Goal: Book appointment/travel/reservation

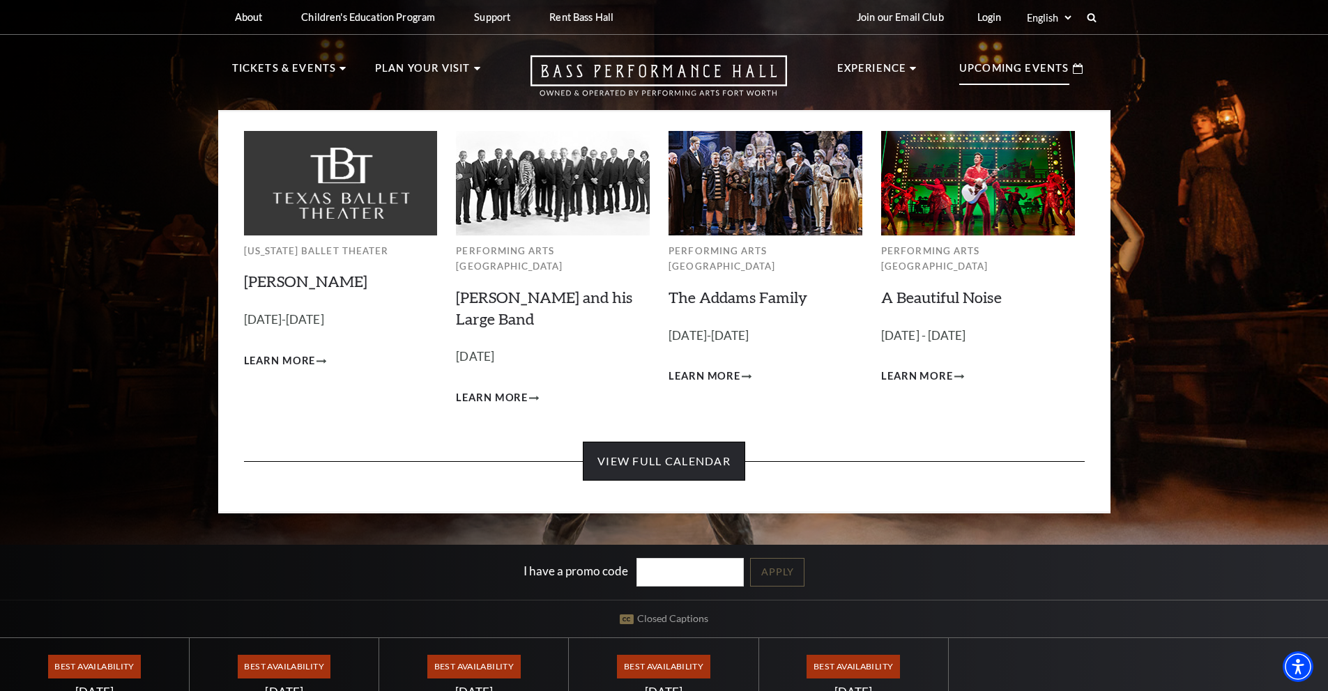
click at [694, 446] on link "View Full Calendar" at bounding box center [664, 461] width 162 height 39
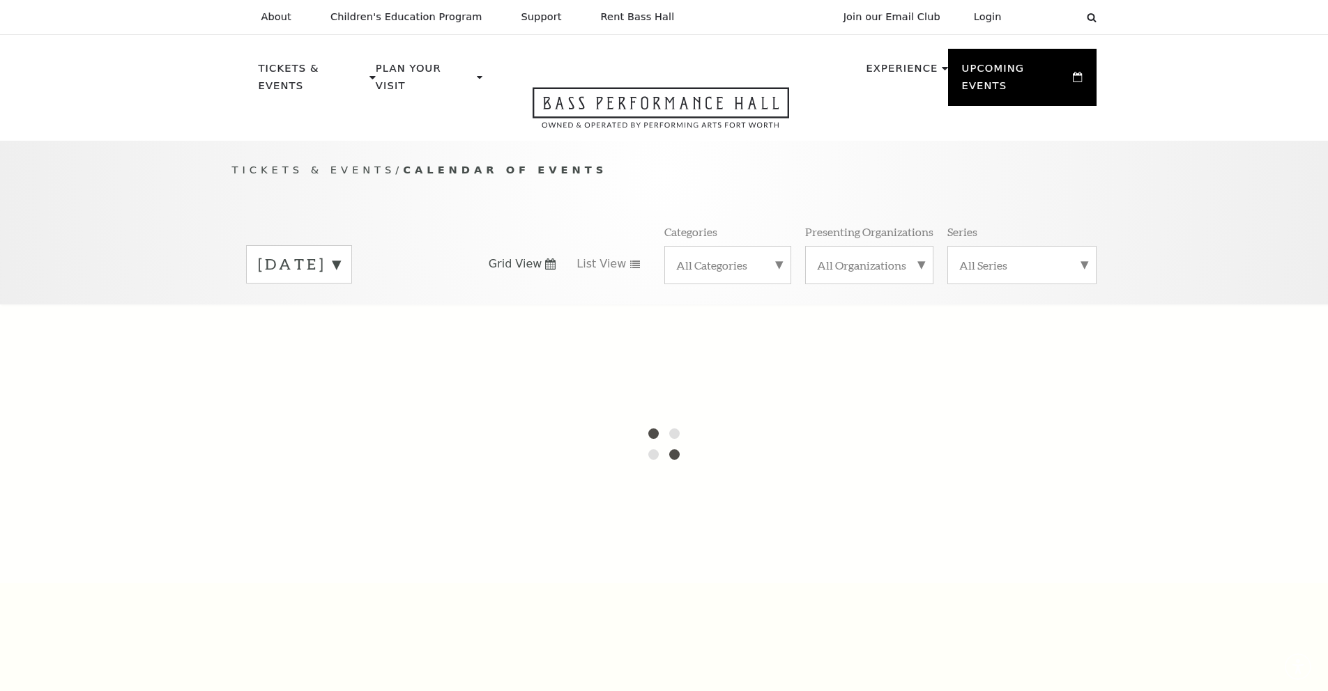
click at [685, 445] on div at bounding box center [664, 444] width 1328 height 279
click at [340, 256] on label "[DATE]" at bounding box center [299, 265] width 82 height 22
click at [708, 351] on div at bounding box center [664, 444] width 1328 height 279
click at [701, 261] on div "All Categories" at bounding box center [727, 265] width 127 height 38
click at [863, 258] on label "All Organizations" at bounding box center [869, 265] width 105 height 15
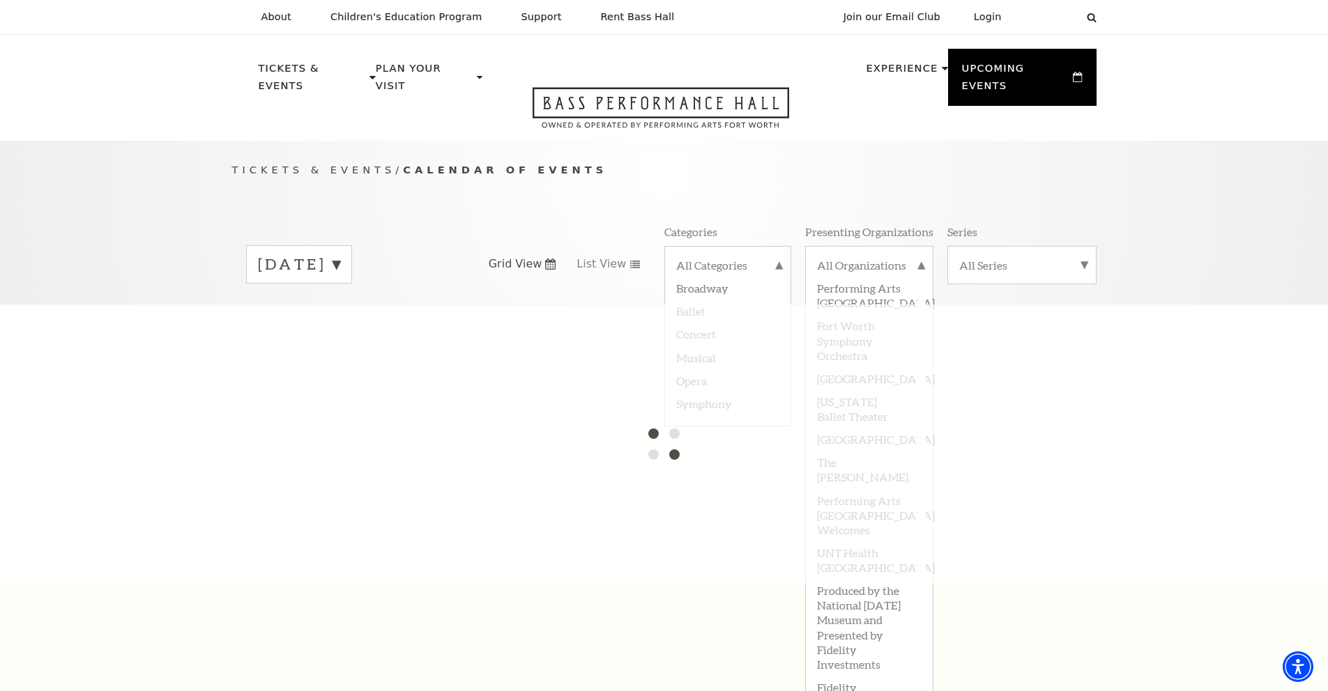
click at [994, 258] on label "All Series" at bounding box center [1021, 265] width 125 height 15
click at [330, 254] on label "[DATE]" at bounding box center [299, 265] width 82 height 22
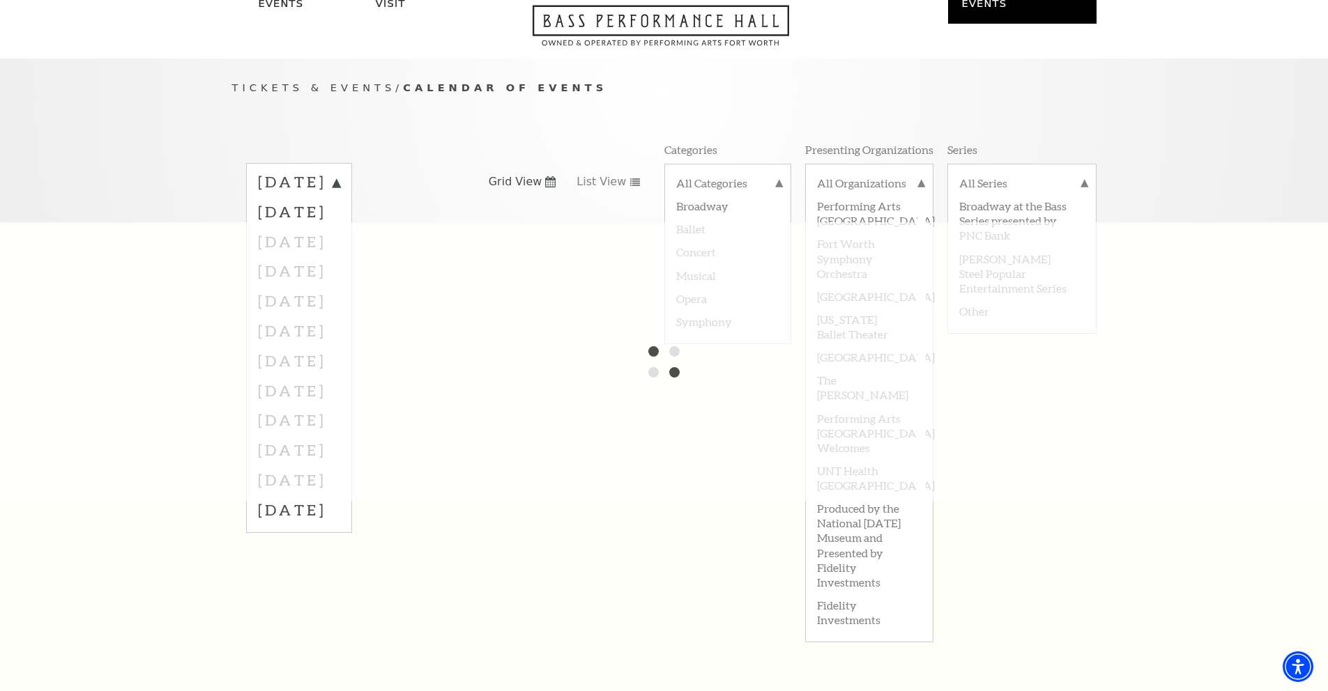
scroll to position [85, 0]
click at [323, 458] on div at bounding box center [664, 359] width 1328 height 279
click at [328, 496] on label "[DATE]" at bounding box center [299, 507] width 82 height 30
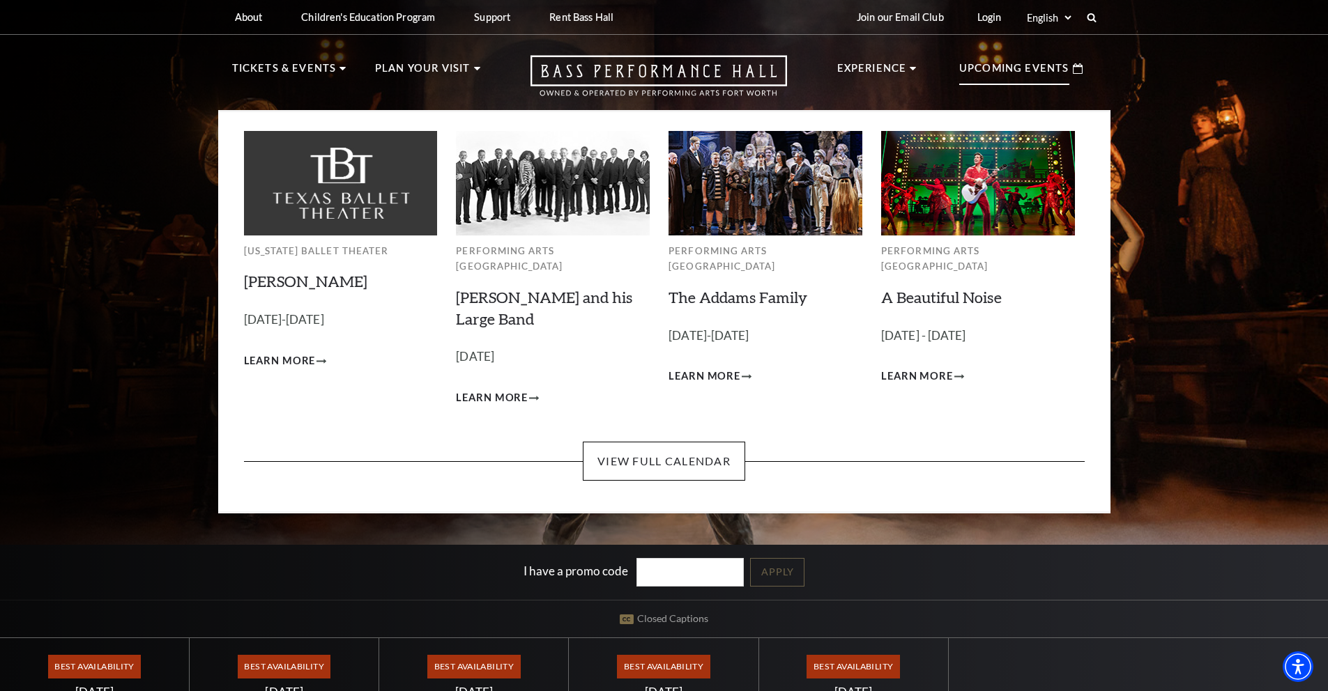
click at [994, 79] on p "Upcoming Events" at bounding box center [1014, 72] width 110 height 25
click at [990, 70] on p "Upcoming Events" at bounding box center [1014, 72] width 110 height 25
drag, startPoint x: 668, startPoint y: 471, endPoint x: 673, endPoint y: 450, distance: 22.0
click at [668, 471] on div "[US_STATE] Ballet Theater [PERSON_NAME] Empty heading [DATE]-[DATE] Learn More …" at bounding box center [664, 312] width 892 height 404
click at [673, 450] on link "View Full Calendar" at bounding box center [664, 461] width 162 height 39
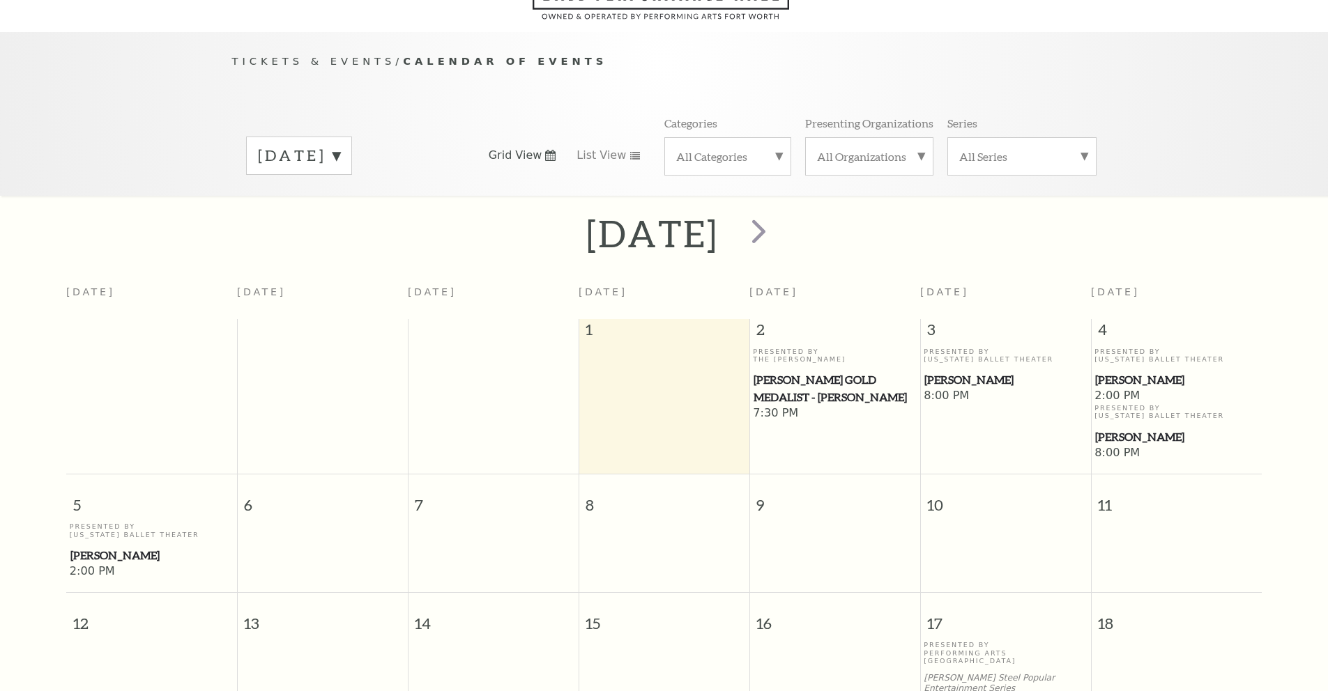
scroll to position [123, 0]
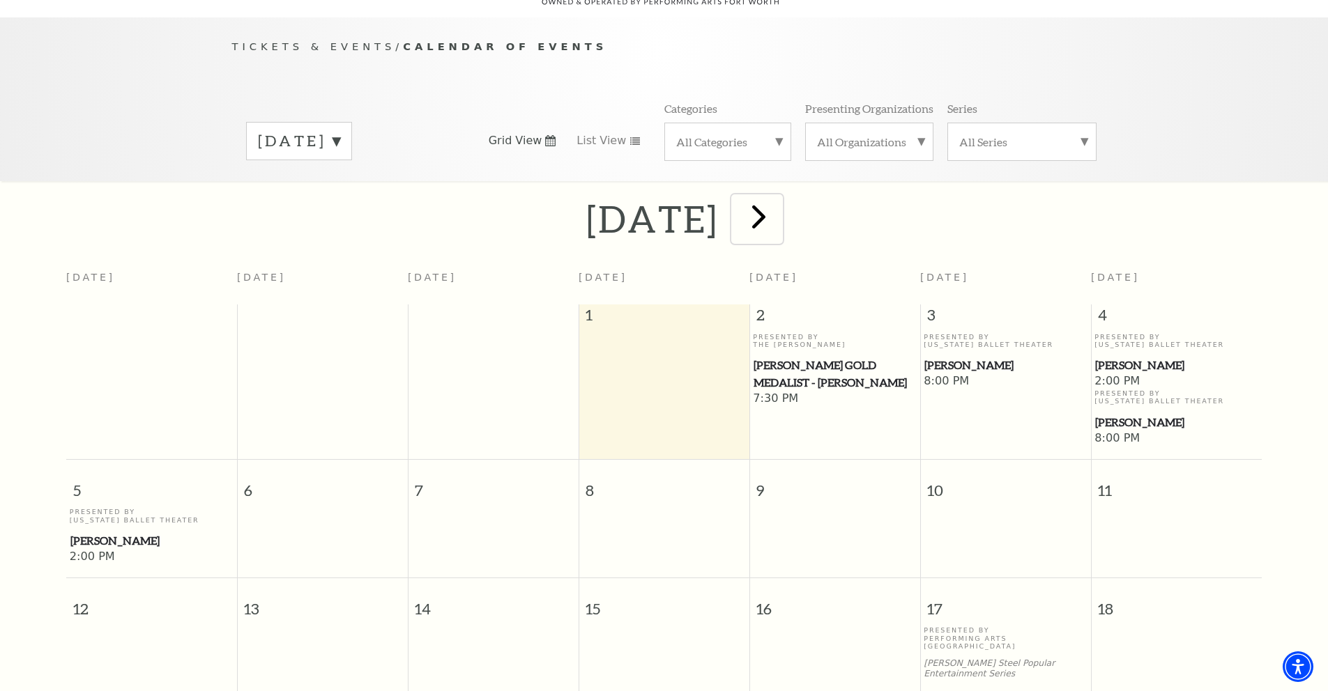
click at [779, 205] on span "next" at bounding box center [759, 217] width 40 height 40
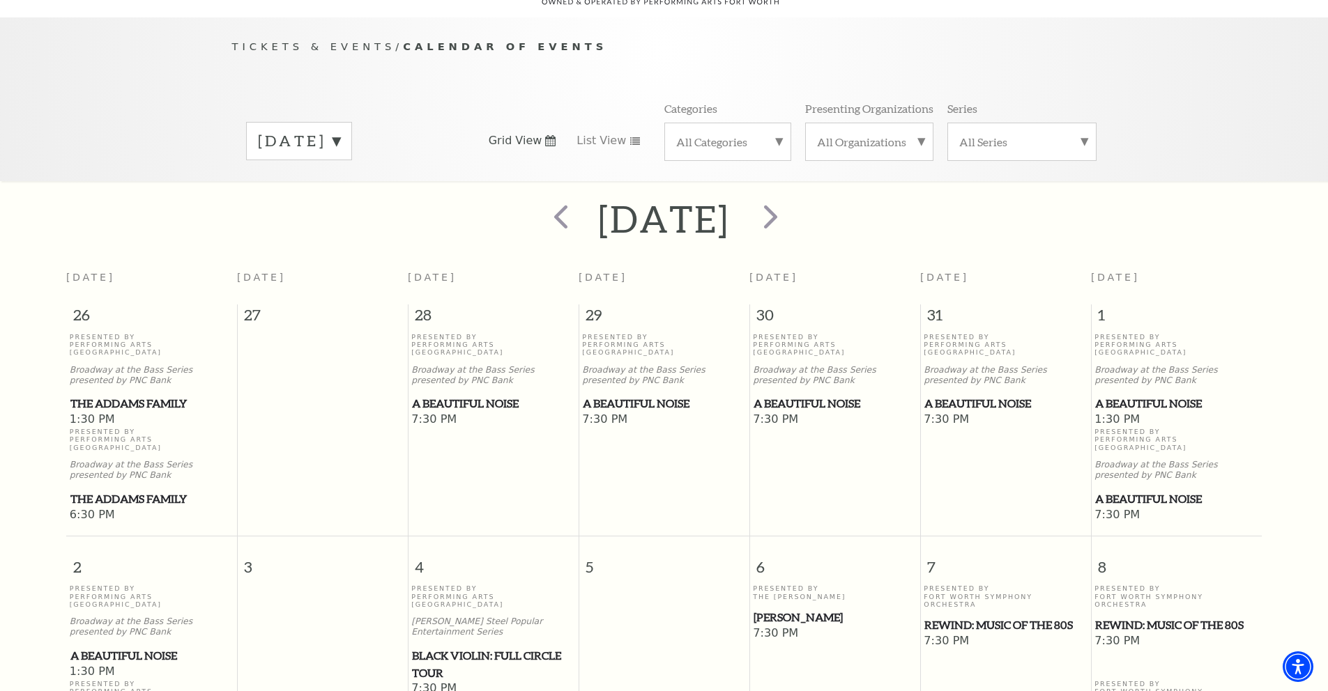
click at [340, 132] on label "November 2025" at bounding box center [299, 141] width 82 height 22
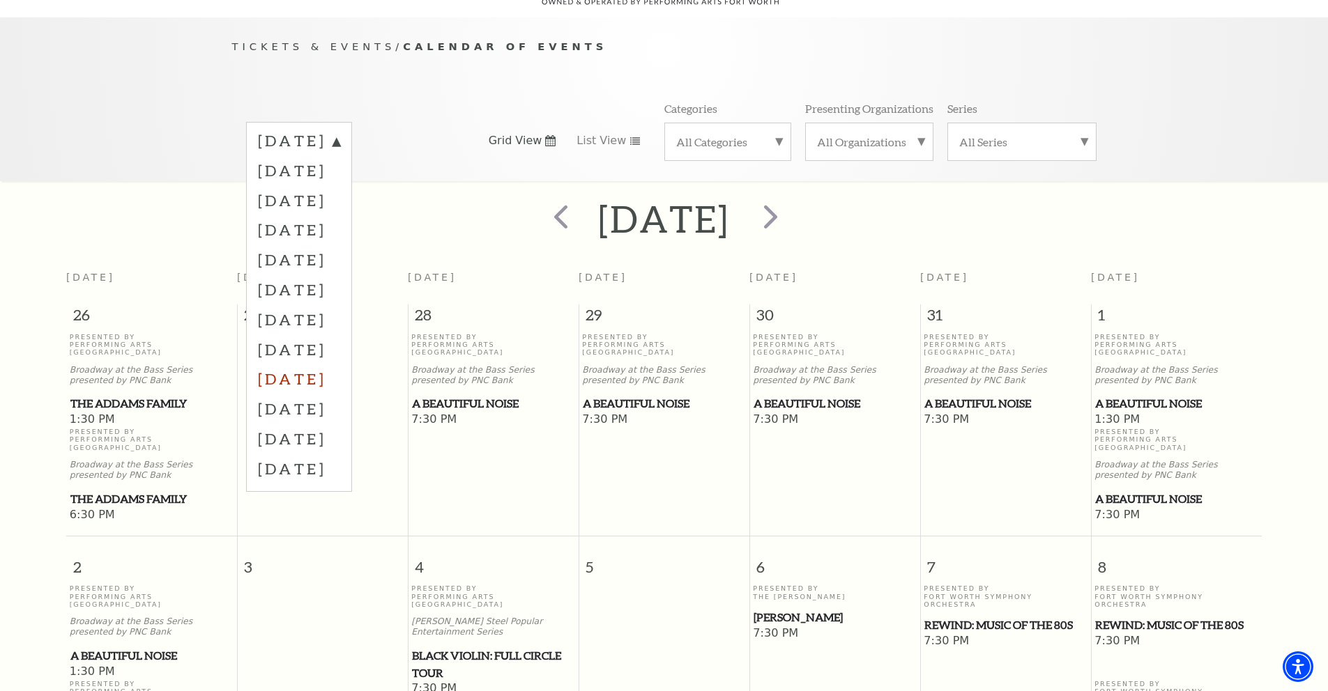
click at [321, 364] on label "June 2026" at bounding box center [299, 379] width 82 height 30
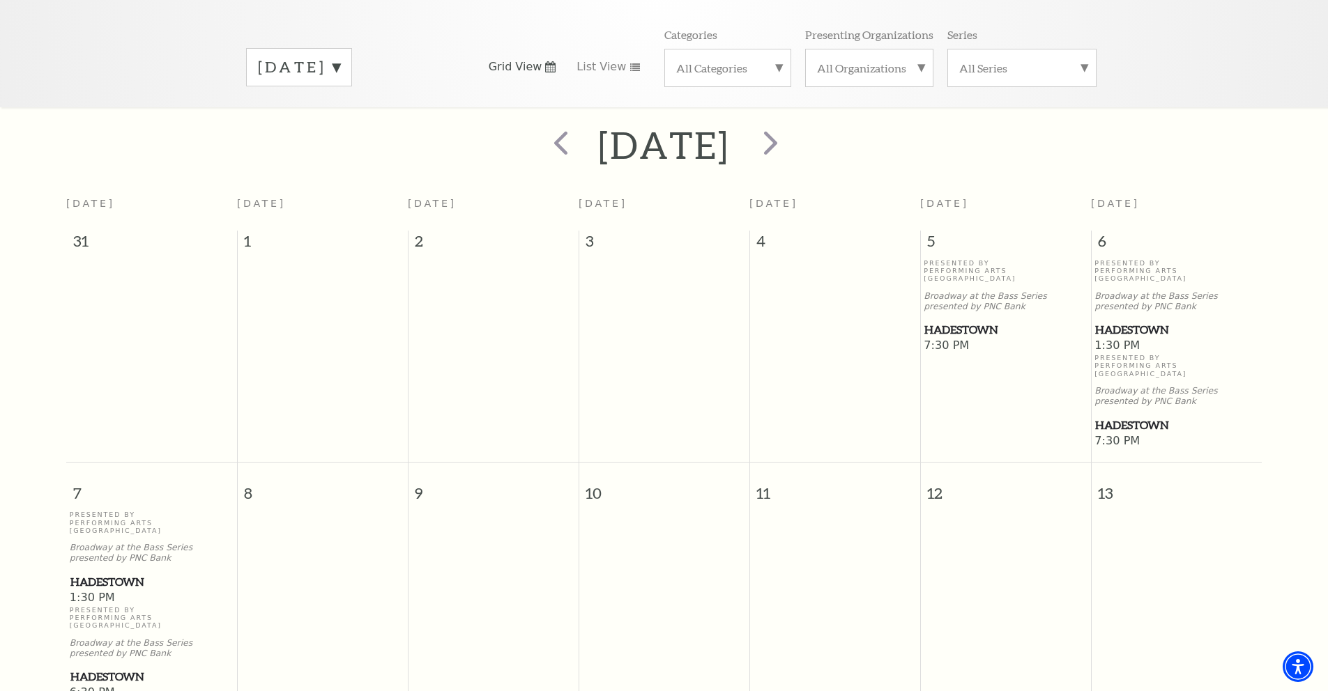
scroll to position [266, 0]
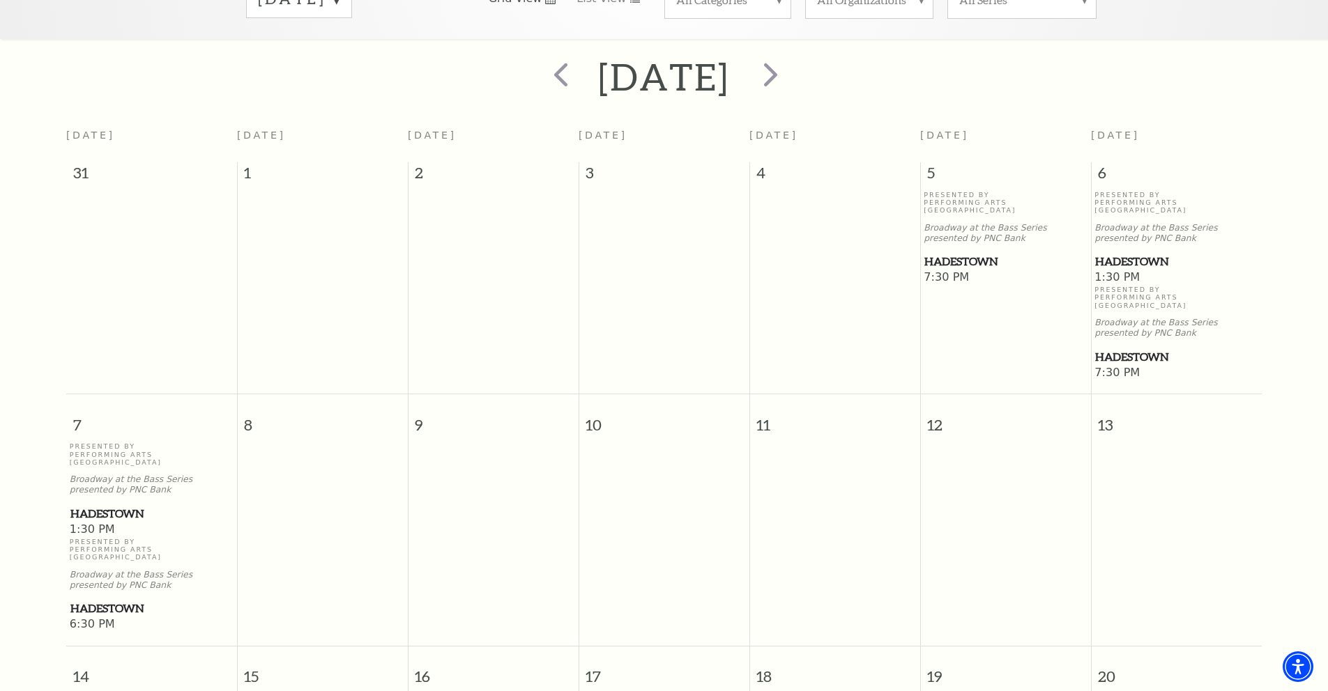
click at [961, 253] on span "Hadestown" at bounding box center [1005, 261] width 162 height 17
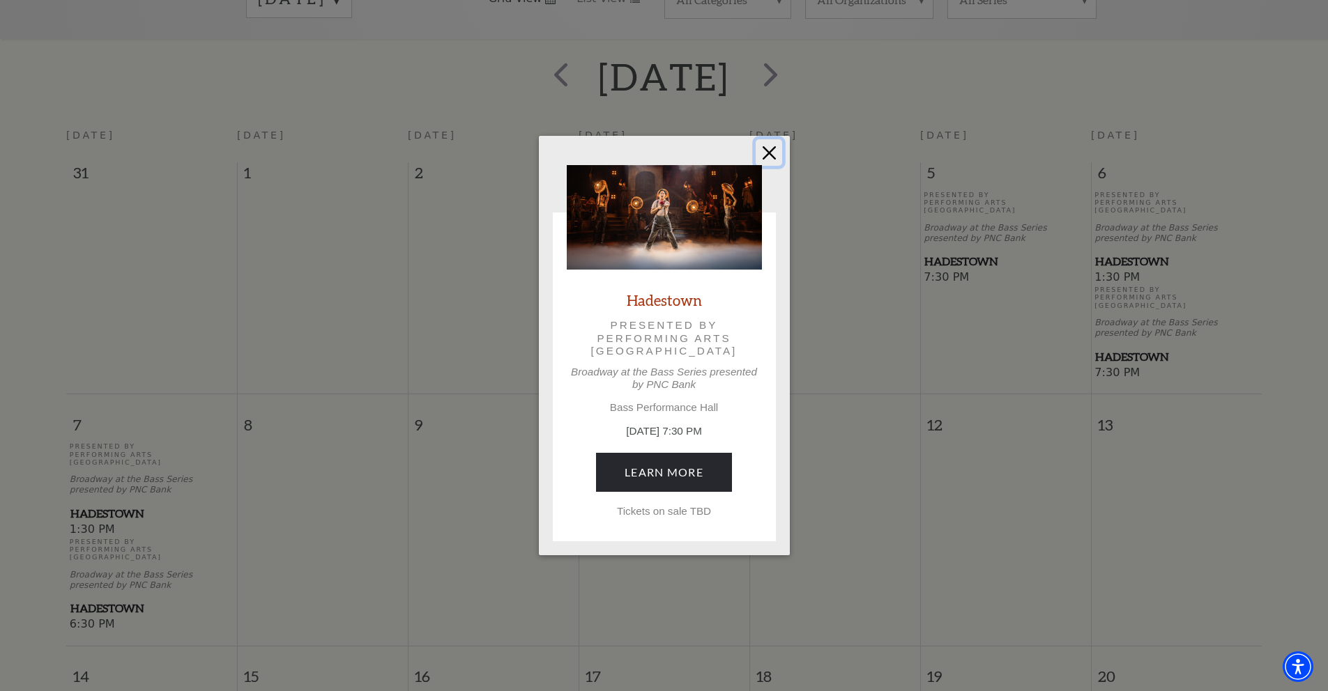
click at [765, 151] on button "Close" at bounding box center [769, 152] width 26 height 26
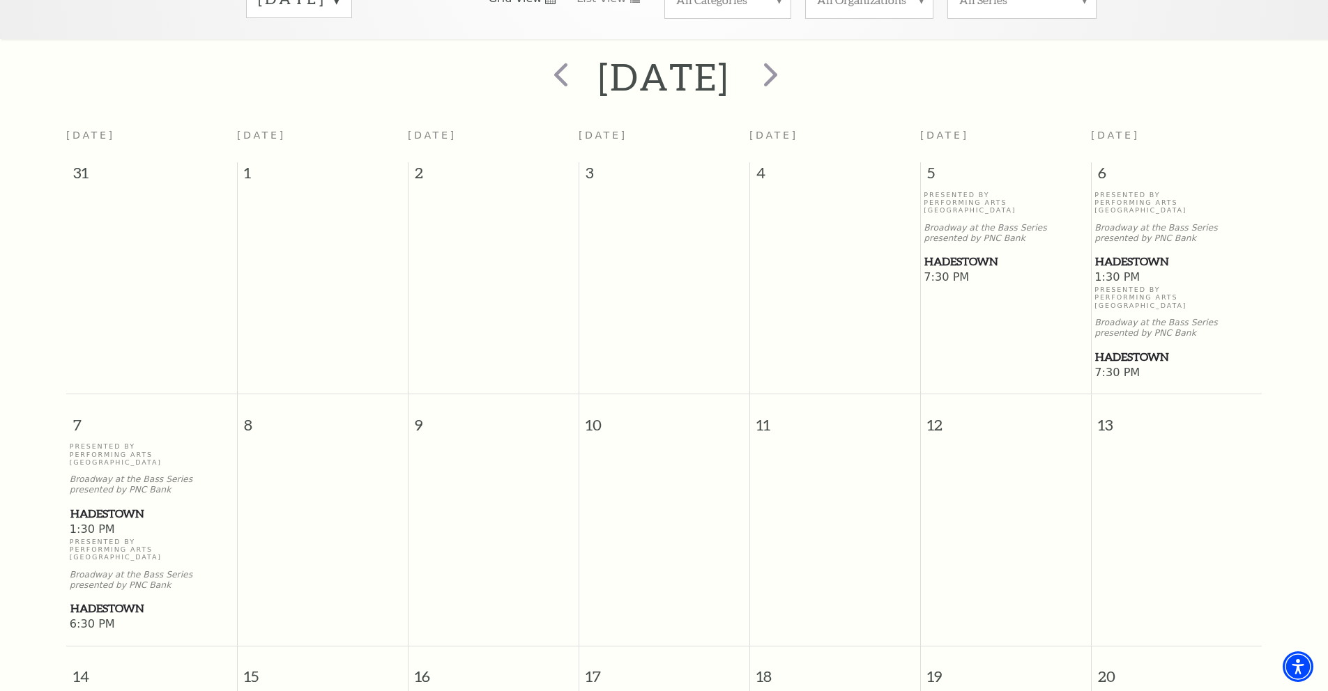
scroll to position [0, 0]
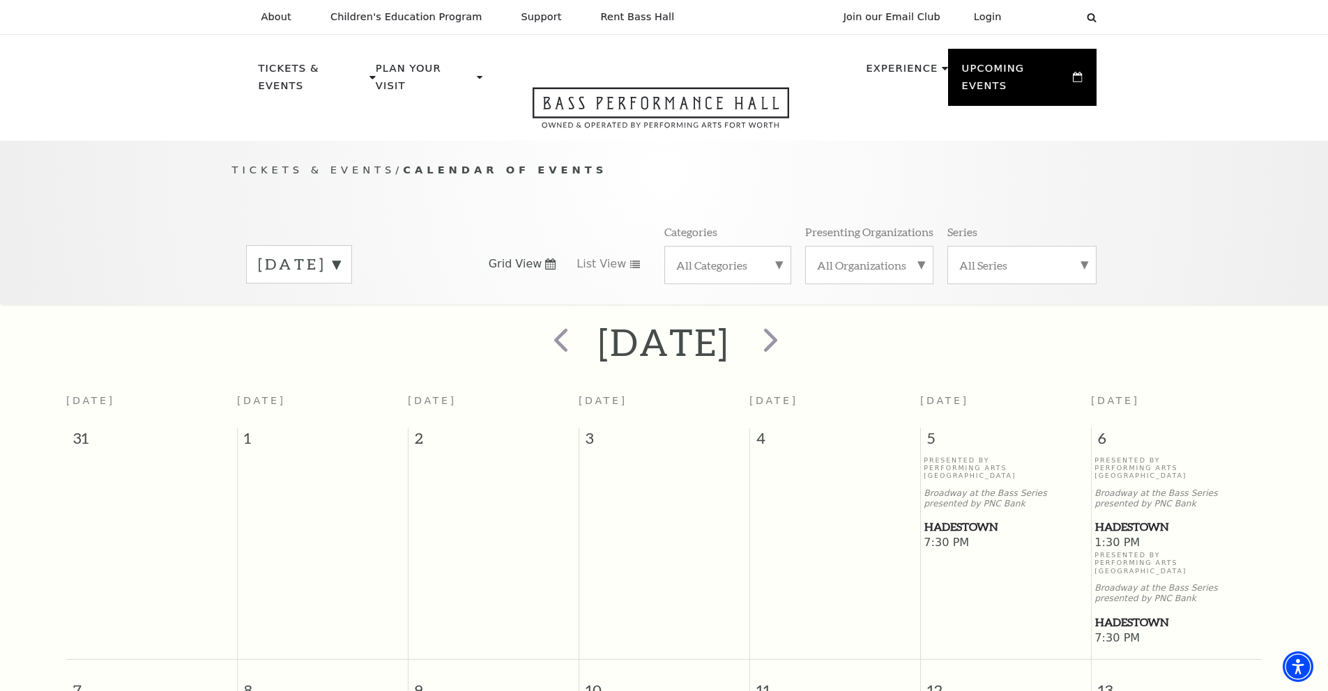
click at [1130, 519] on span "Hadestown" at bounding box center [1176, 527] width 162 height 17
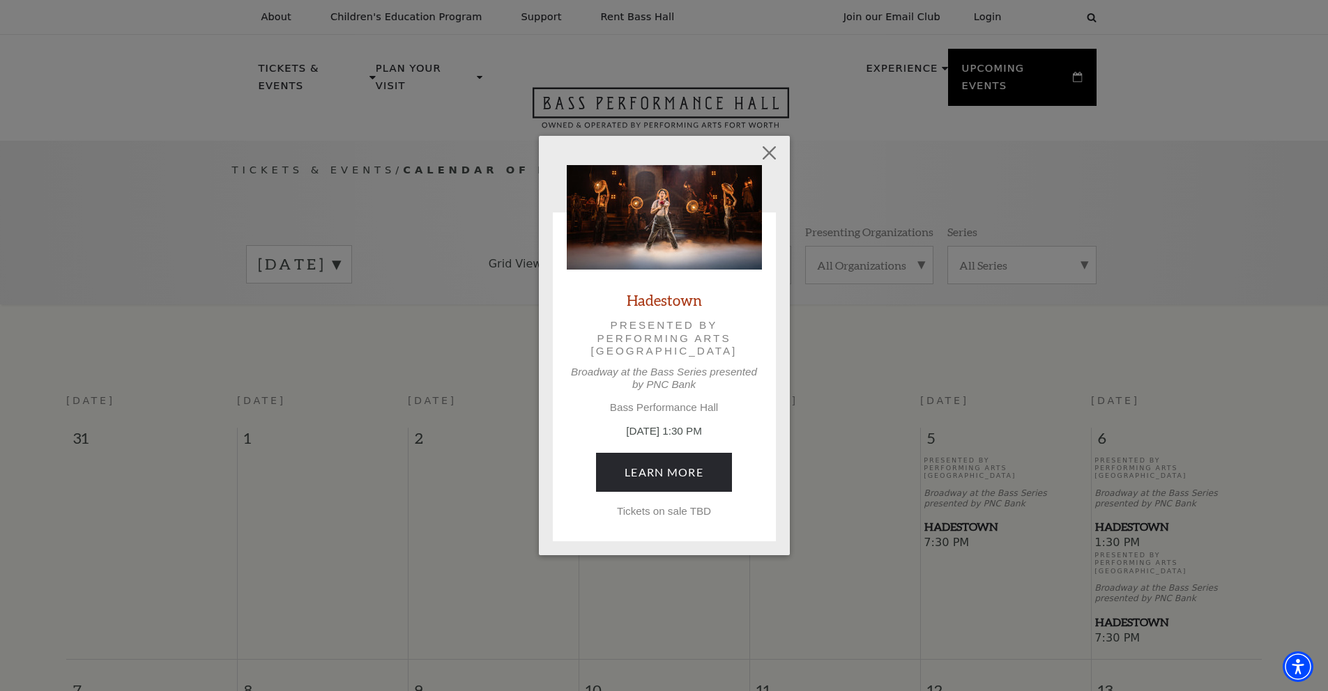
click at [388, 190] on div "Empty heading Hadestown Presented by Performing Arts Fort Worth Broadway at the…" at bounding box center [664, 345] width 1328 height 691
click at [774, 155] on button "Close" at bounding box center [769, 152] width 26 height 26
